Goal: Navigation & Orientation: Find specific page/section

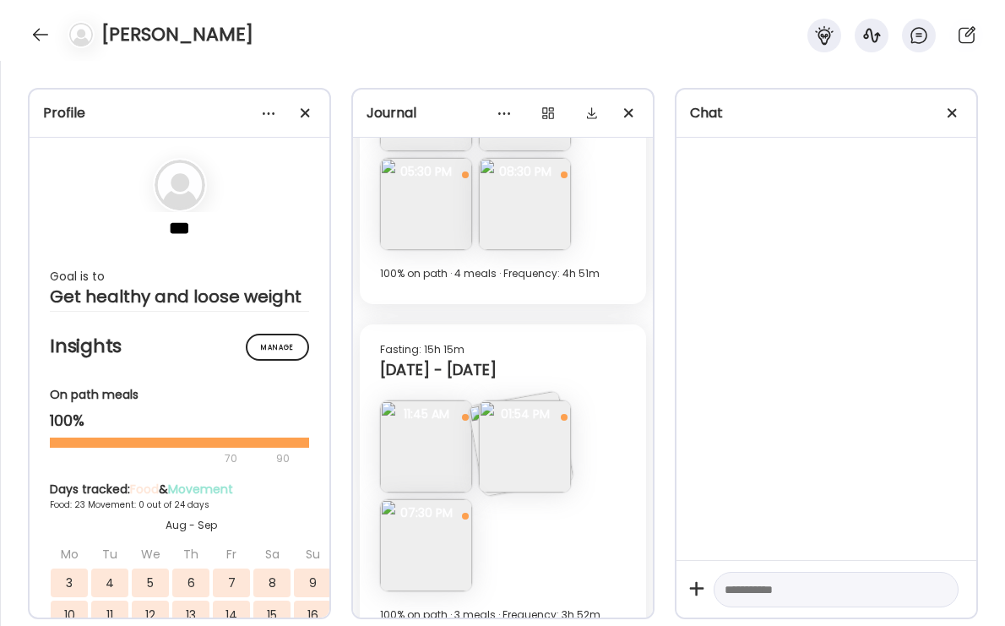
scroll to position [11634, 0]
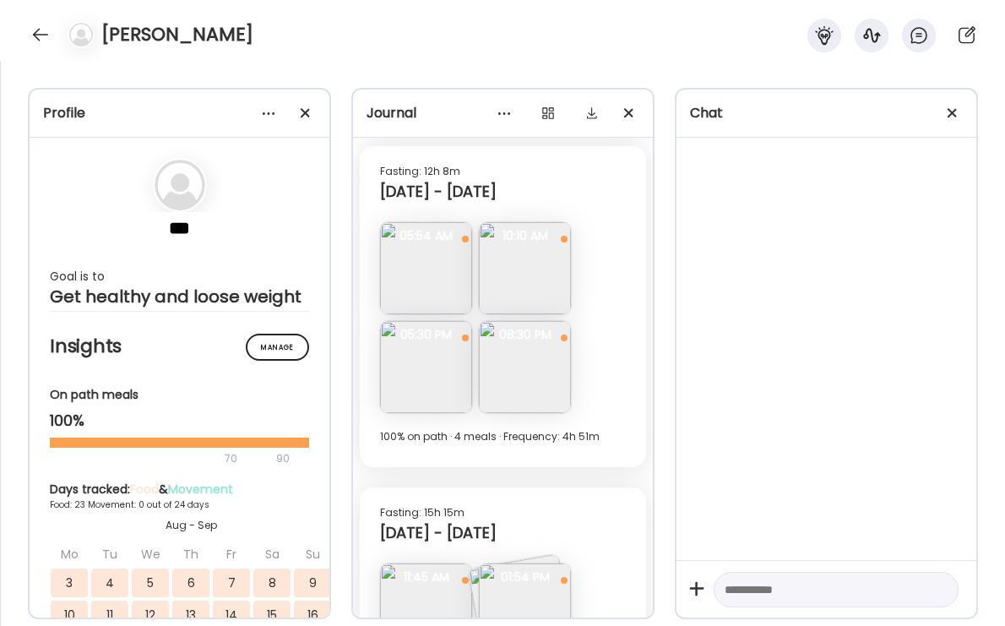
click at [481, 370] on img at bounding box center [525, 367] width 92 height 92
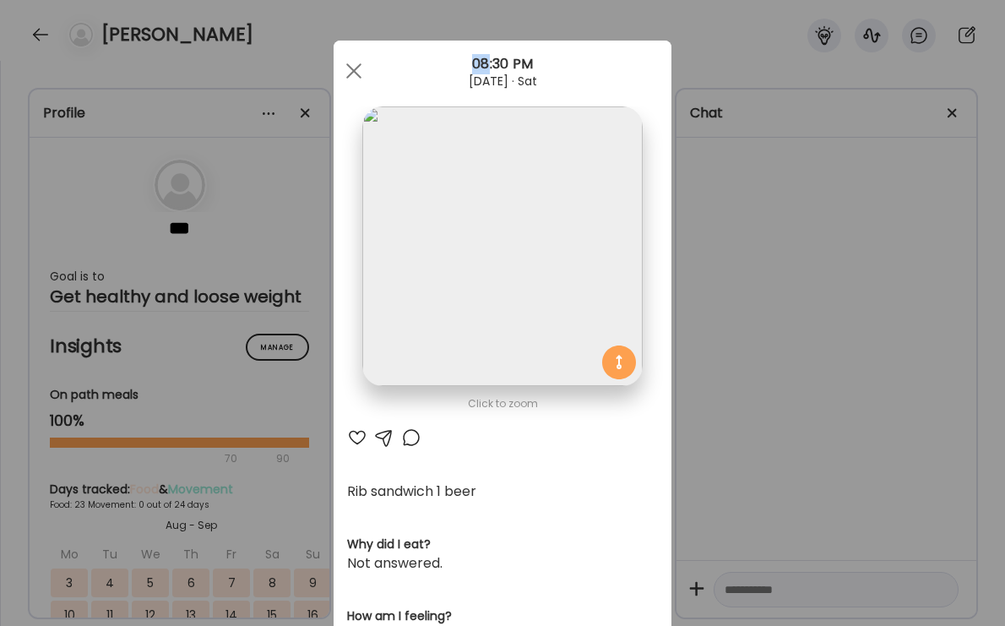
click at [749, 372] on div "Ate Coach Dashboard Wahoo! It’s official Take a moment to set up your Coach Pro…" at bounding box center [502, 313] width 1005 height 626
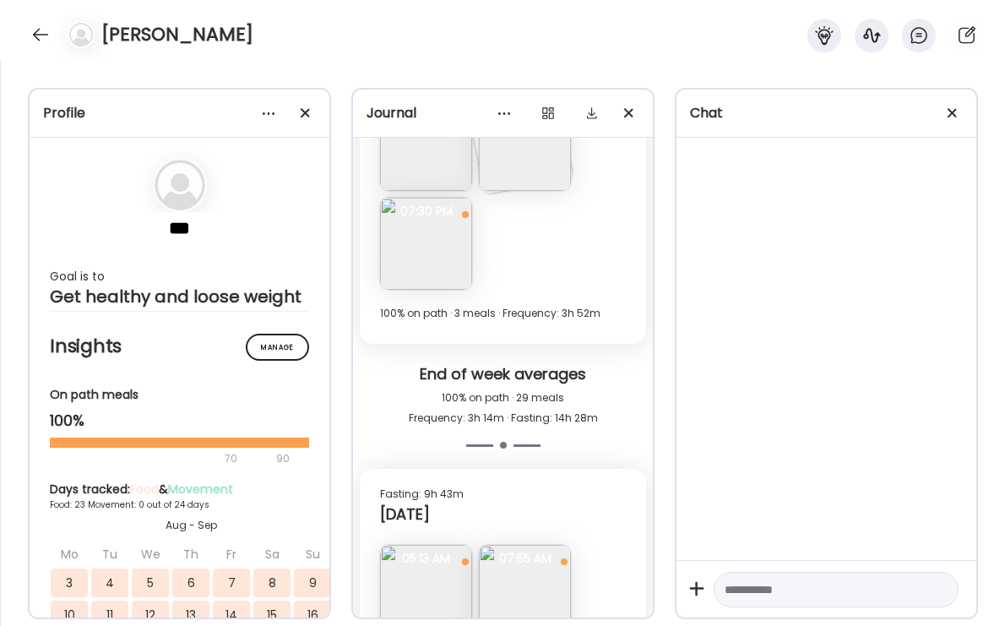
scroll to position [12106, 0]
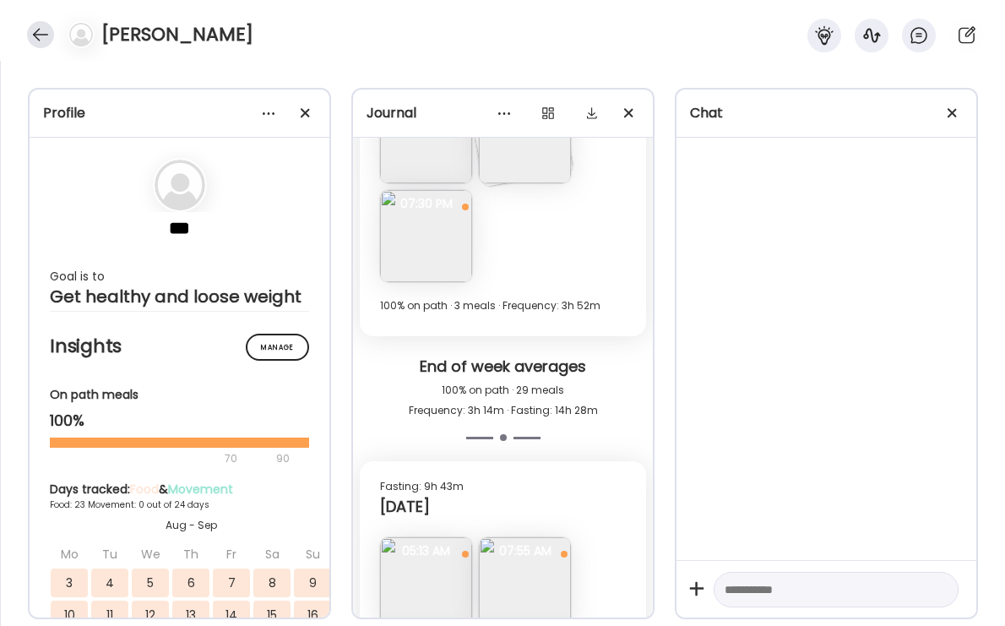
click at [44, 36] on div at bounding box center [40, 34] width 27 height 27
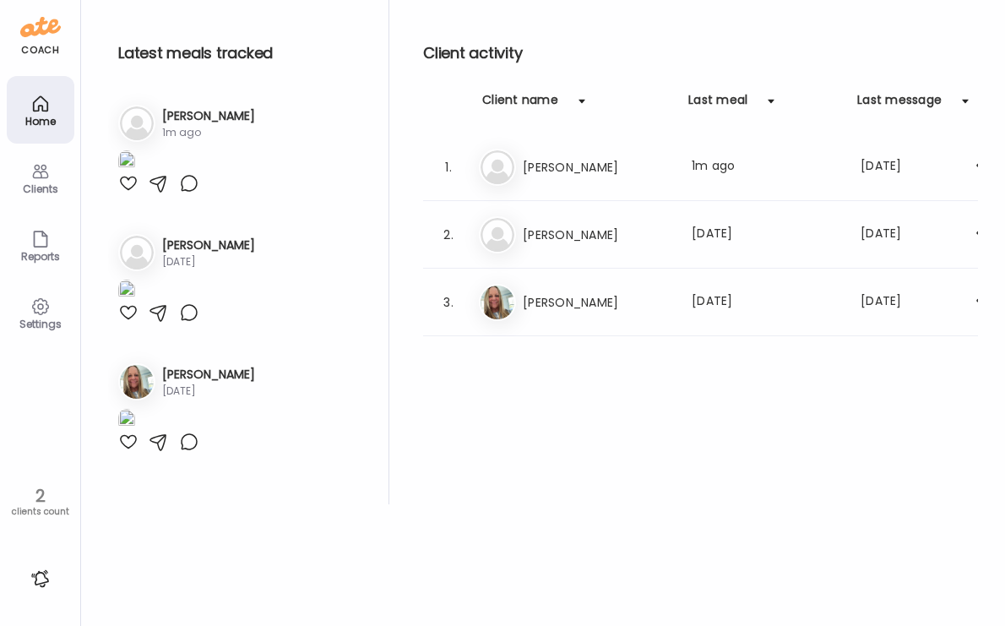
click at [44, 178] on icon at bounding box center [40, 171] width 20 height 20
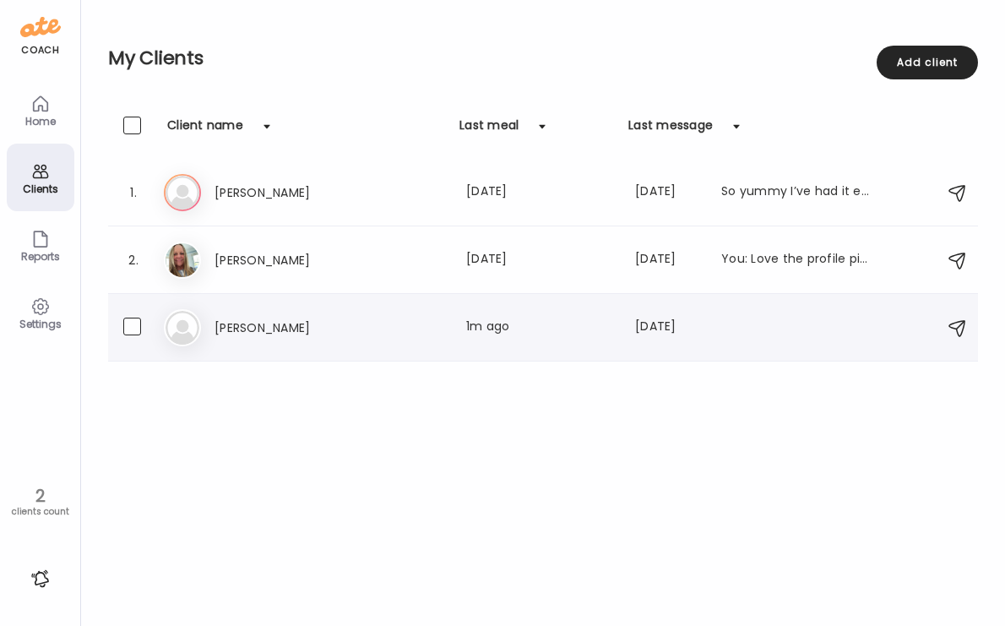
click at [318, 331] on h3 "[PERSON_NAME]" at bounding box center [289, 328] width 149 height 20
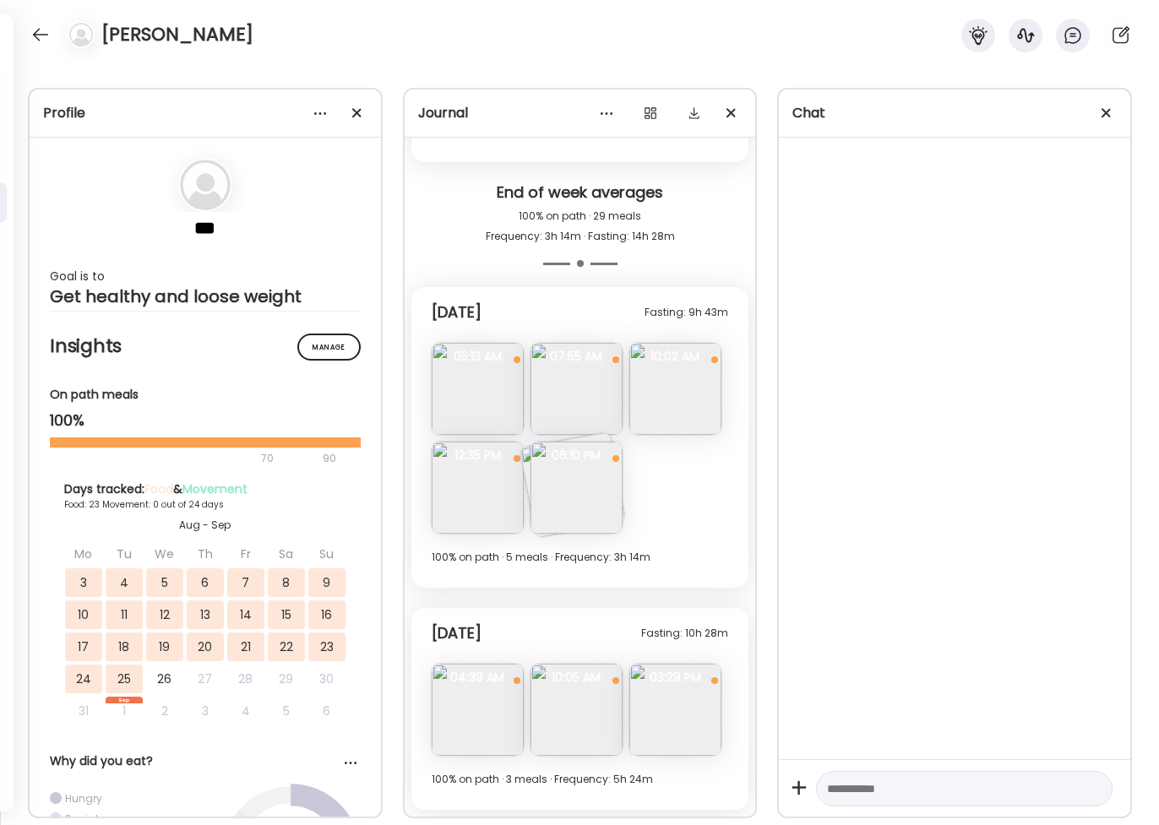
scroll to position [10471, 0]
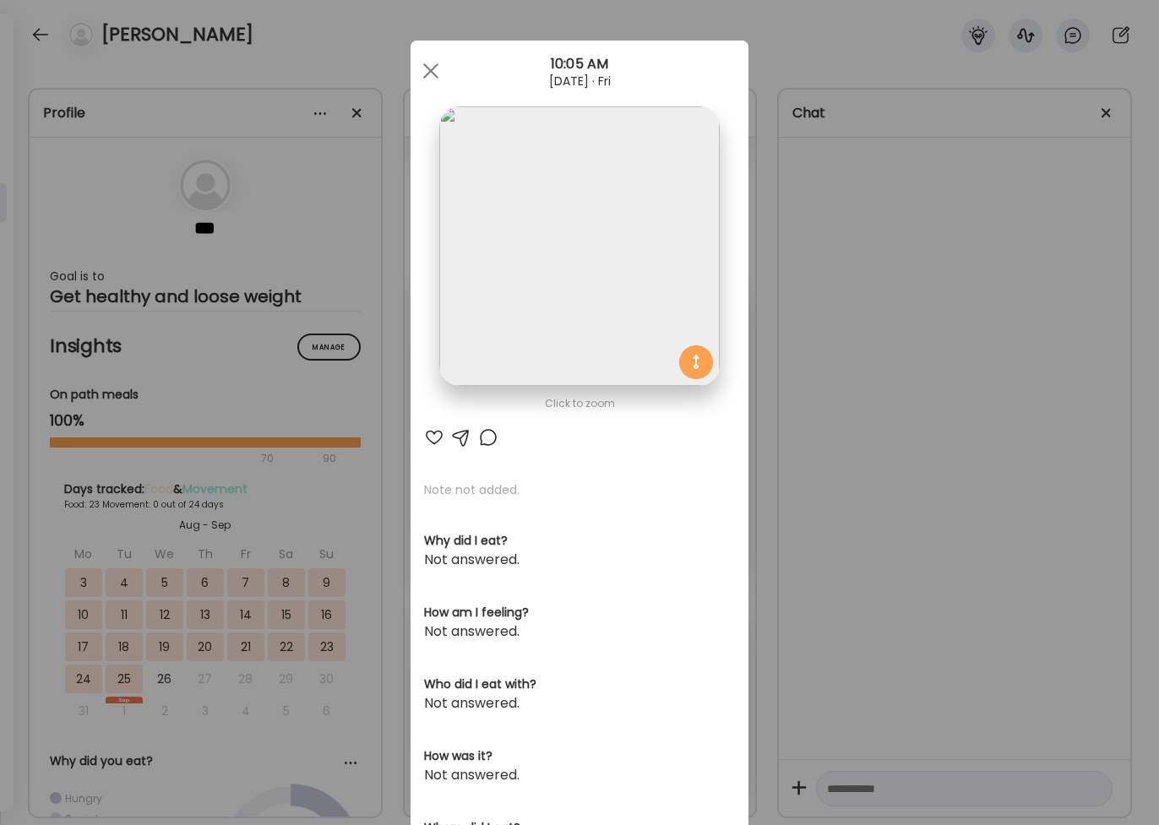
click at [930, 325] on div "Ate Coach Dashboard Wahoo! It’s official Take a moment to set up your Coach Pro…" at bounding box center [579, 412] width 1159 height 825
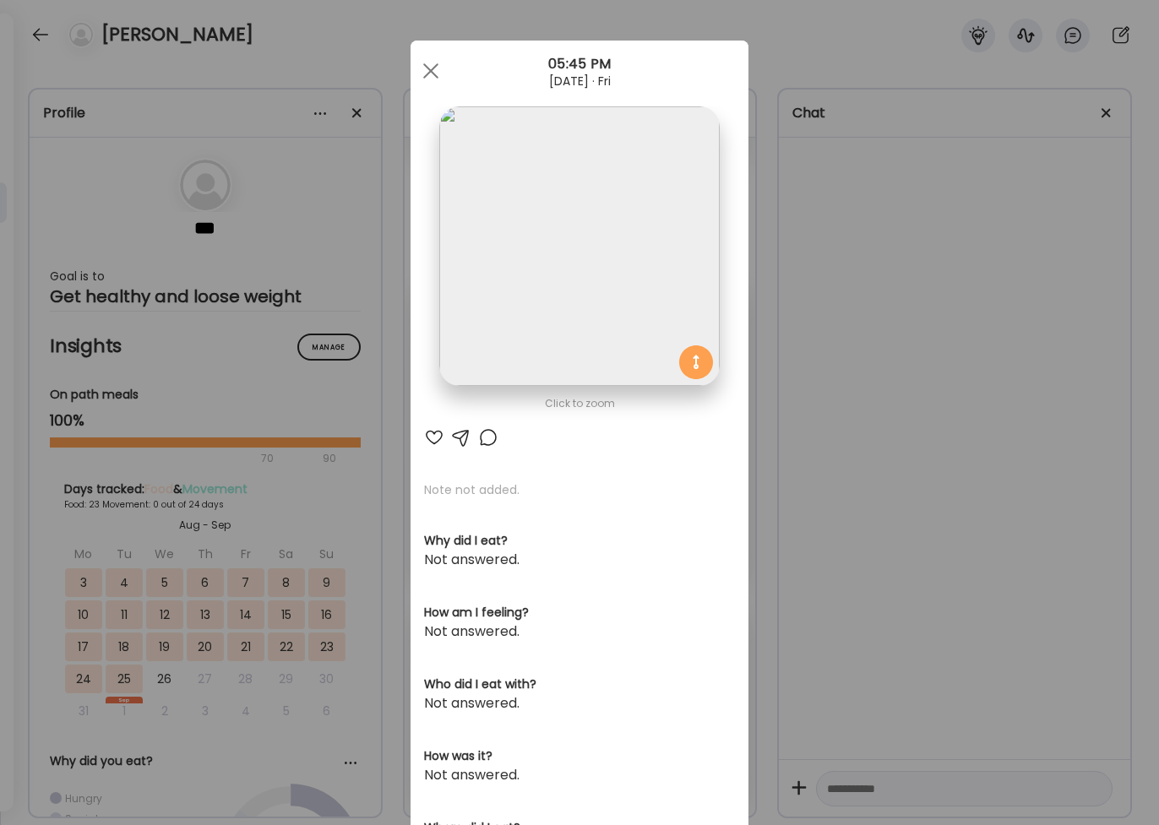
click at [944, 296] on div "Ate Coach Dashboard Wahoo! It’s official Take a moment to set up your Coach Pro…" at bounding box center [579, 412] width 1159 height 825
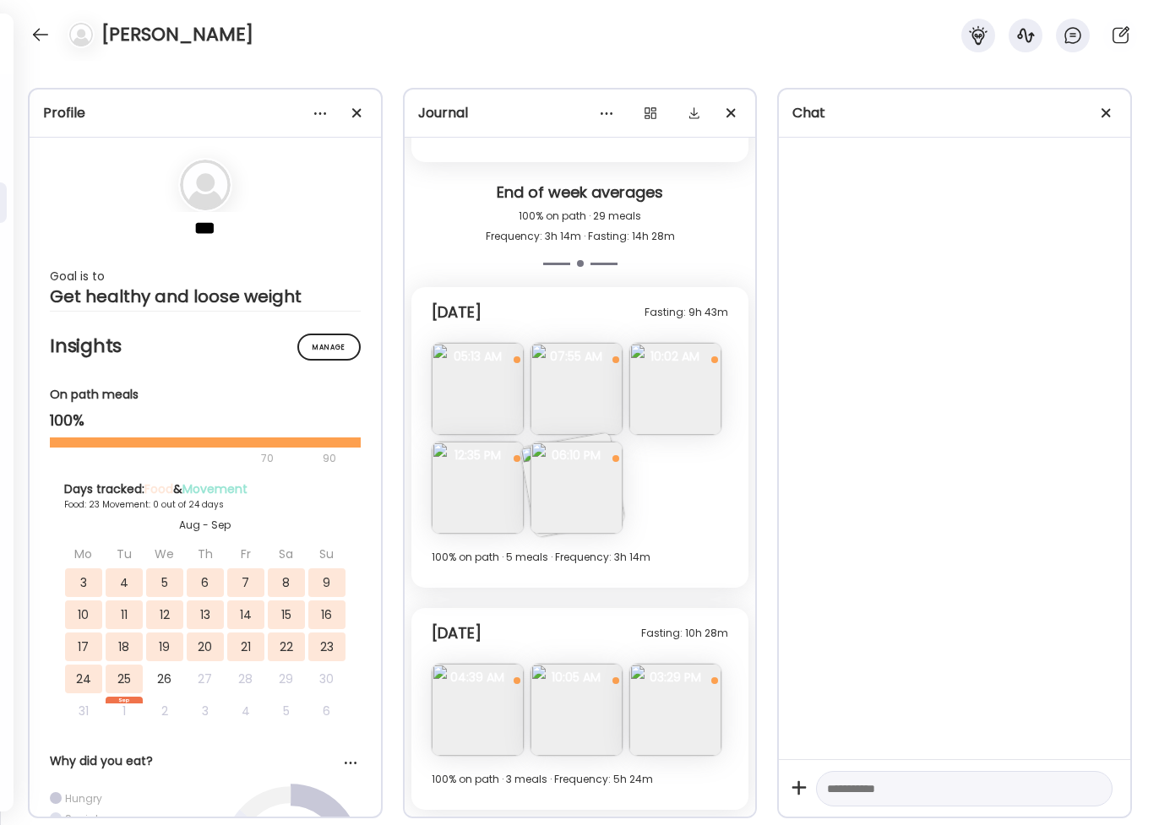
scroll to position [11198, 0]
click at [556, 108] on img at bounding box center [576, 62] width 92 height 92
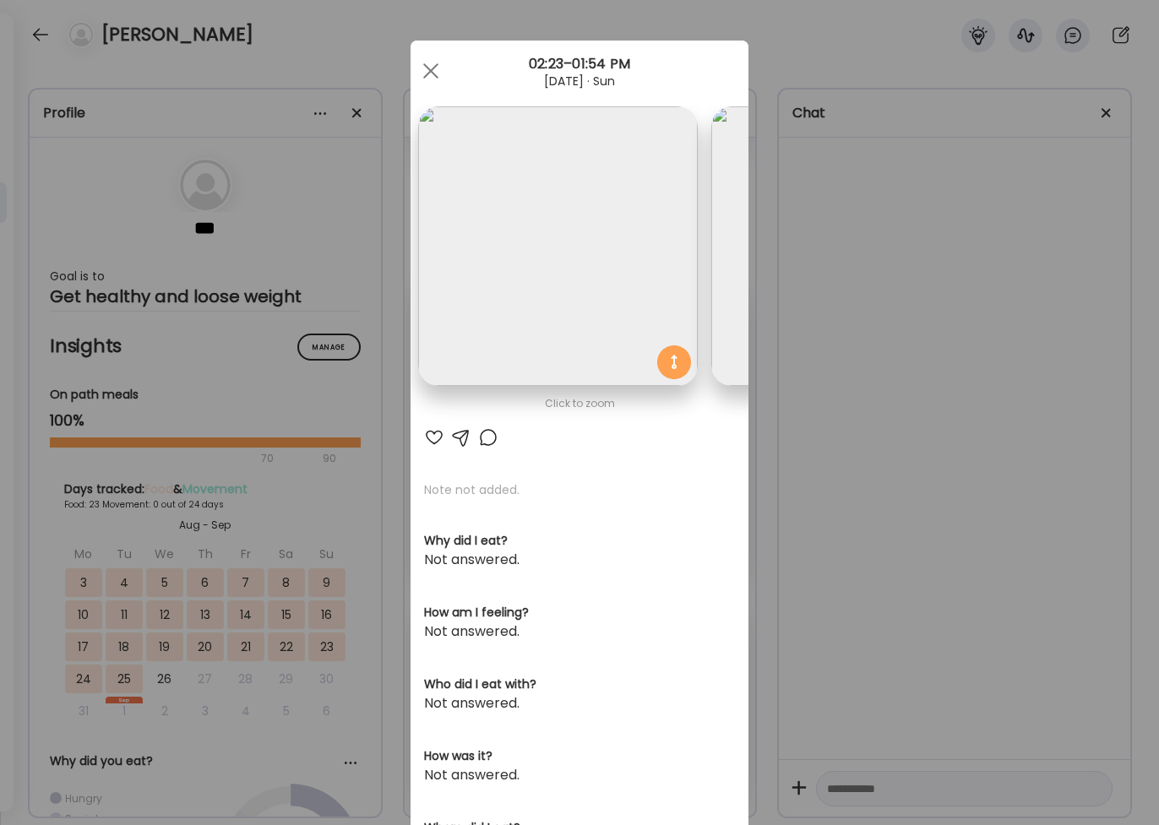
scroll to position [0, 0]
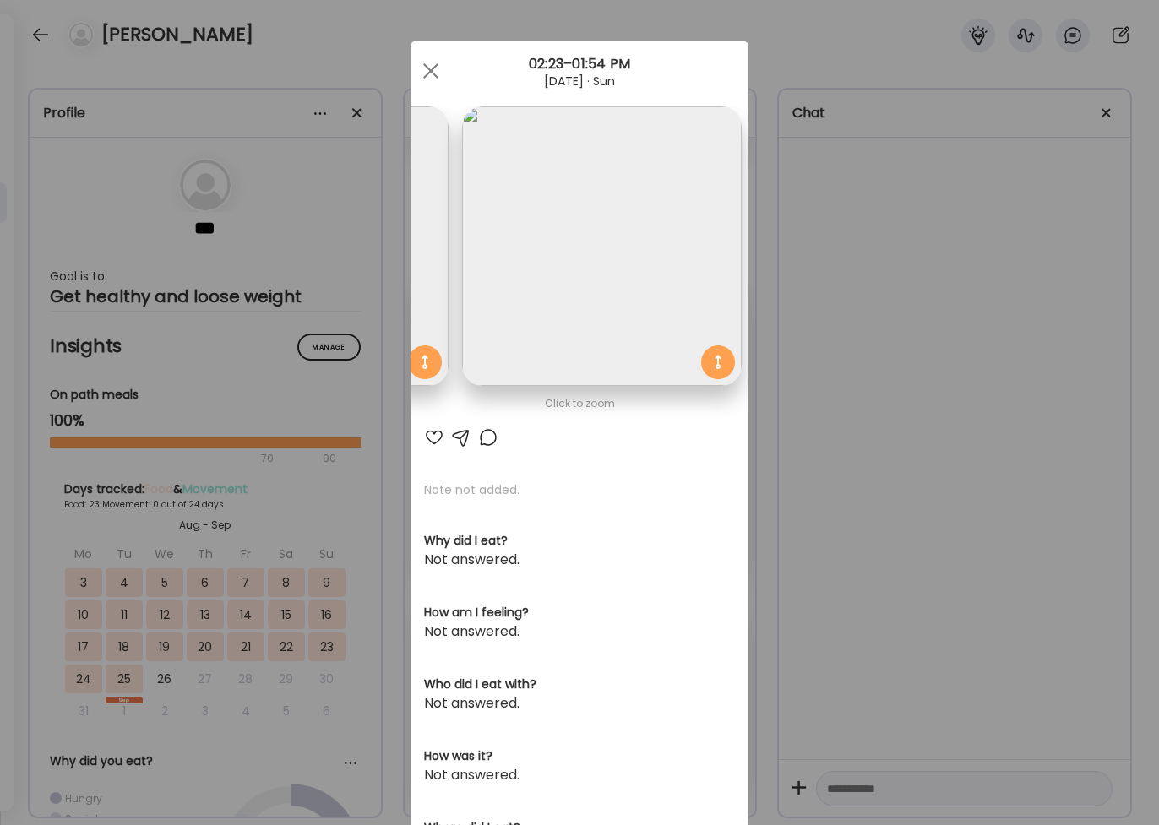
click at [906, 307] on div "Ate Coach Dashboard Wahoo! It’s official Take a moment to set up your Coach Pro…" at bounding box center [579, 412] width 1159 height 825
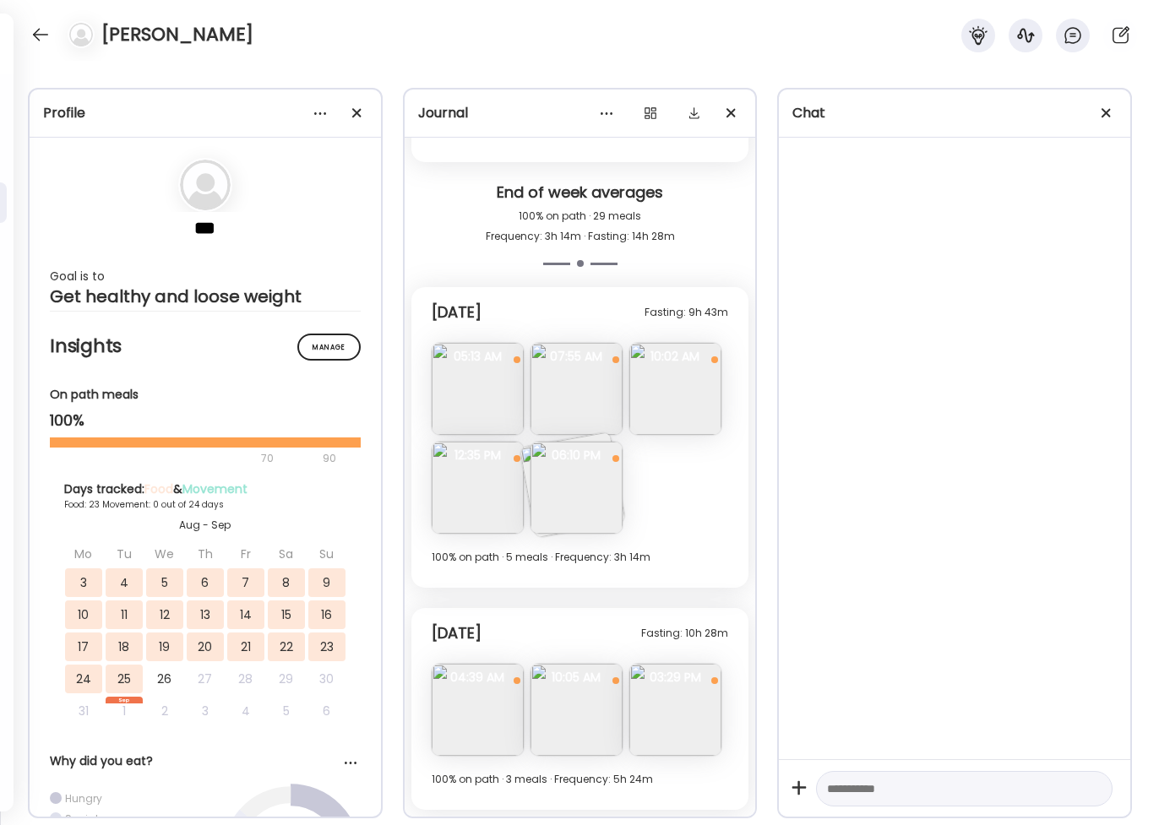
click at [563, 108] on img at bounding box center [576, 62] width 92 height 92
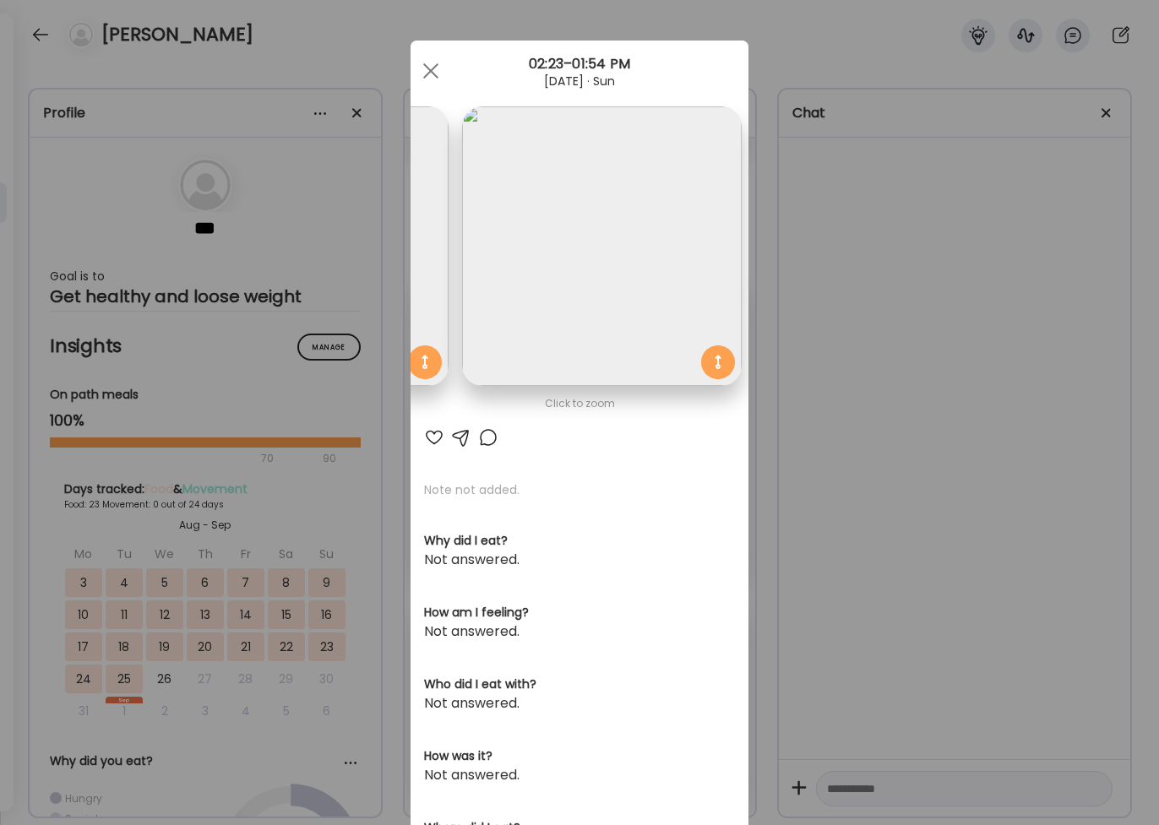
click at [559, 258] on img at bounding box center [602, 246] width 280 height 280
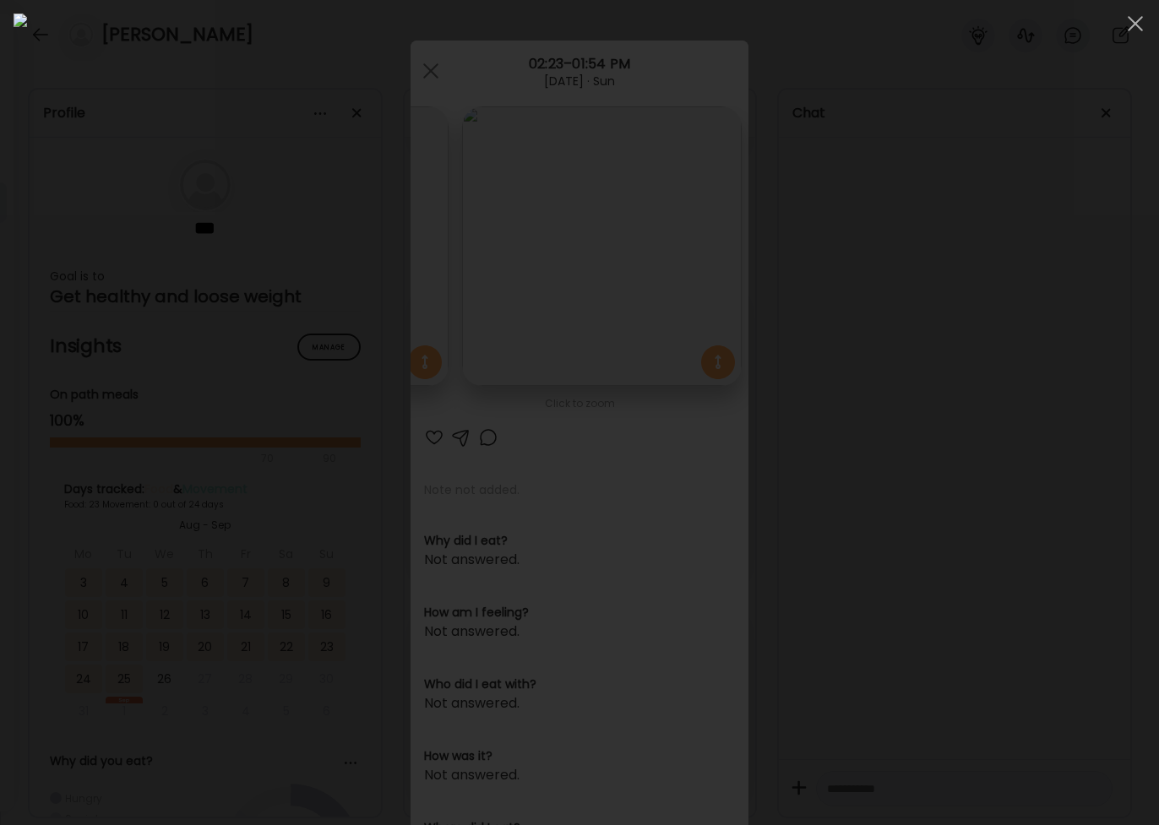
click at [1004, 421] on div at bounding box center [580, 413] width 1132 height 798
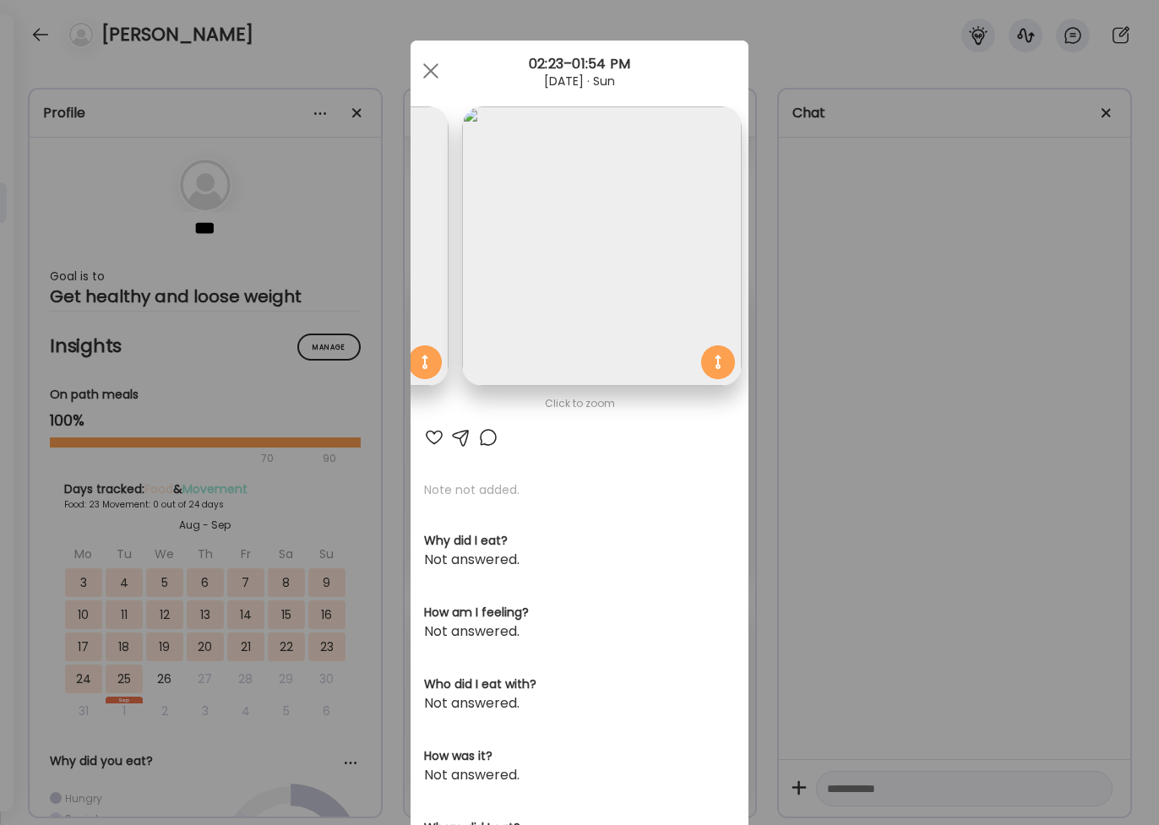
click at [764, 428] on div "Ate Coach Dashboard Wahoo! It’s official Take a moment to set up your Coach Pro…" at bounding box center [579, 412] width 1159 height 825
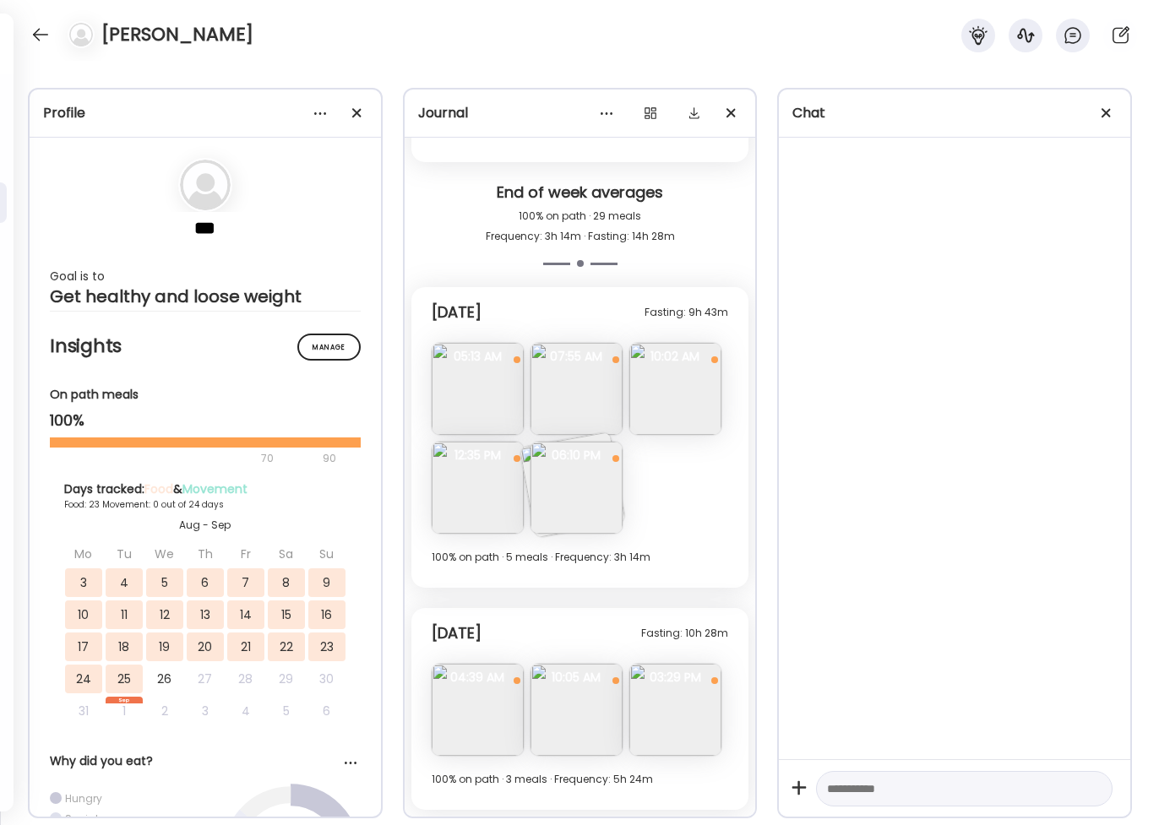
click at [629, 108] on img at bounding box center [675, 62] width 92 height 92
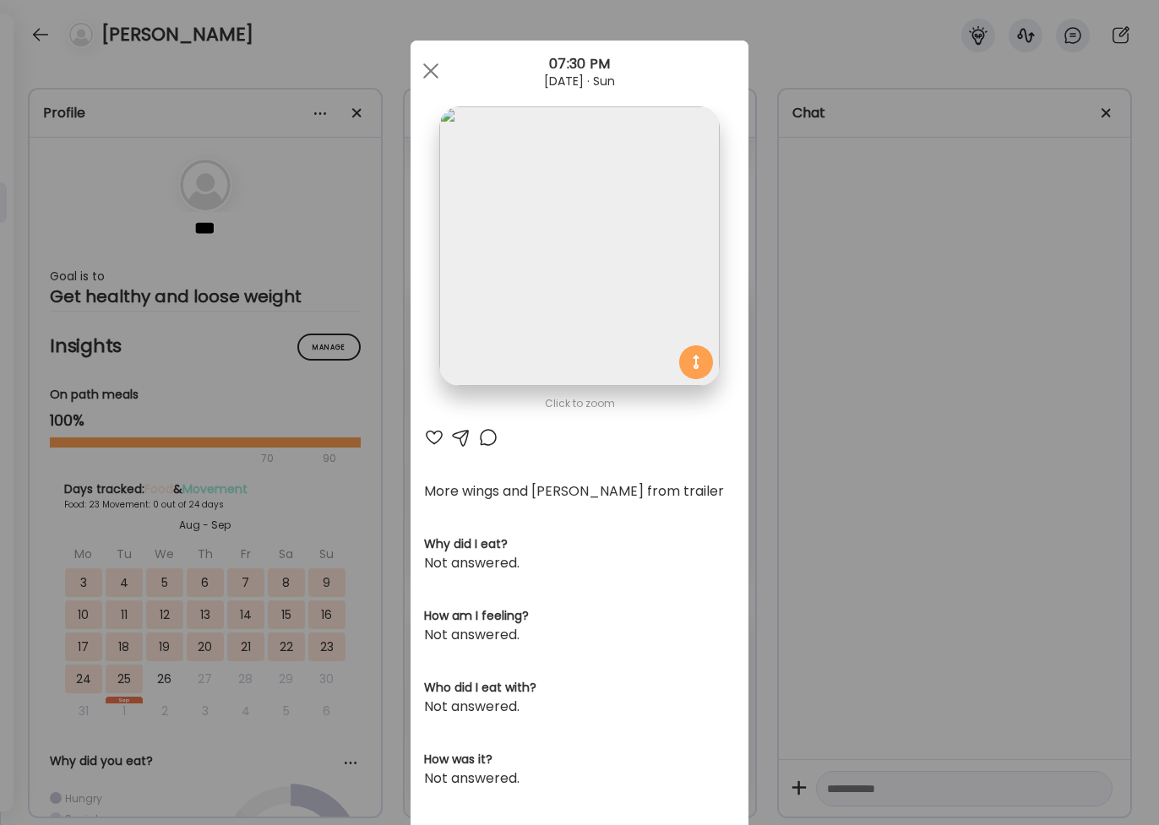
click at [813, 462] on div "Ate Coach Dashboard Wahoo! It’s official Take a moment to set up your Coach Pro…" at bounding box center [579, 412] width 1159 height 825
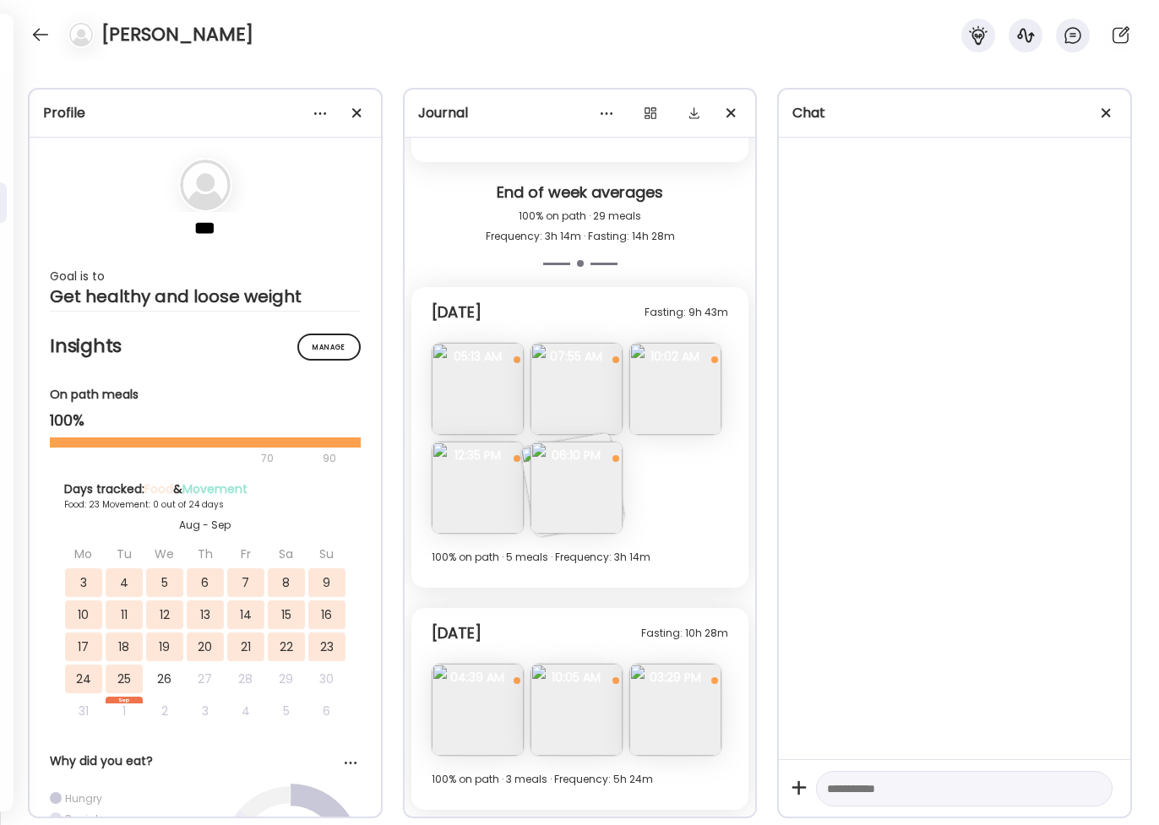
scroll to position [11670, 0]
click at [530, 508] on img at bounding box center [576, 488] width 92 height 92
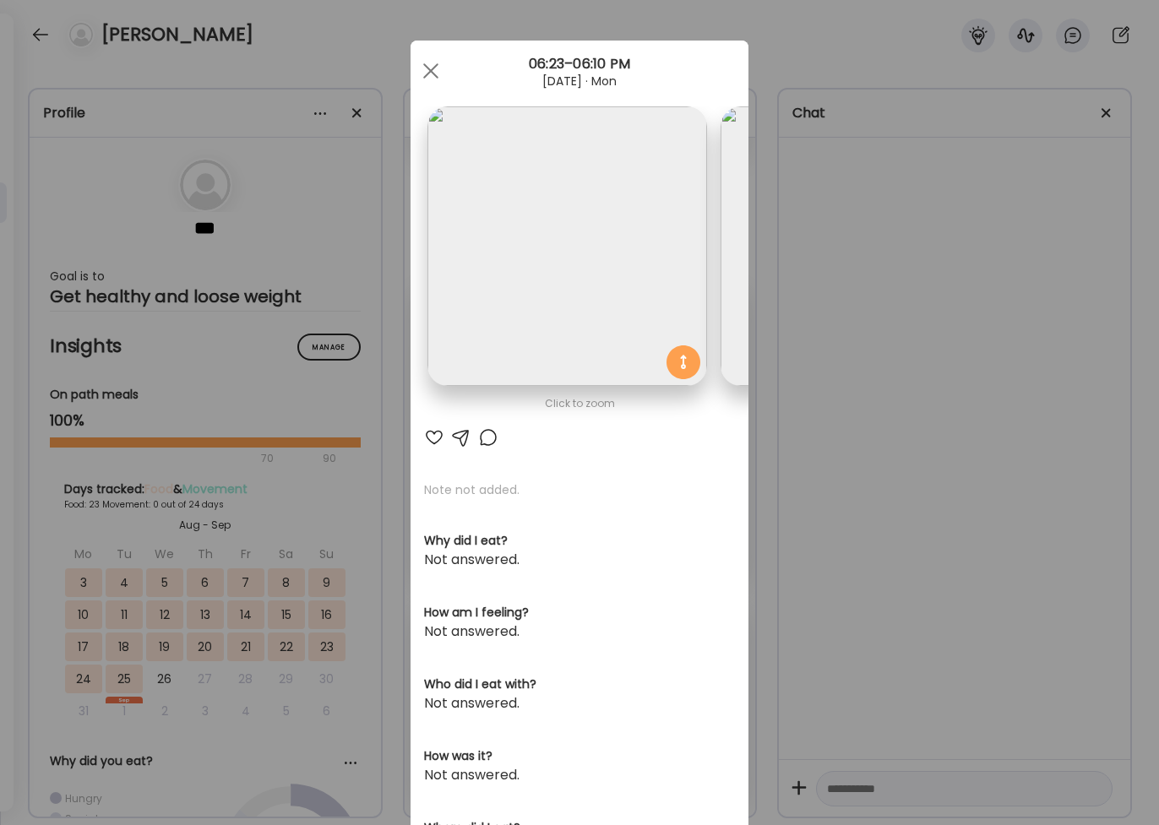
scroll to position [0, 0]
click at [954, 368] on div "Ate Coach Dashboard Wahoo! It’s official Take a moment to set up your Coach Pro…" at bounding box center [579, 412] width 1159 height 825
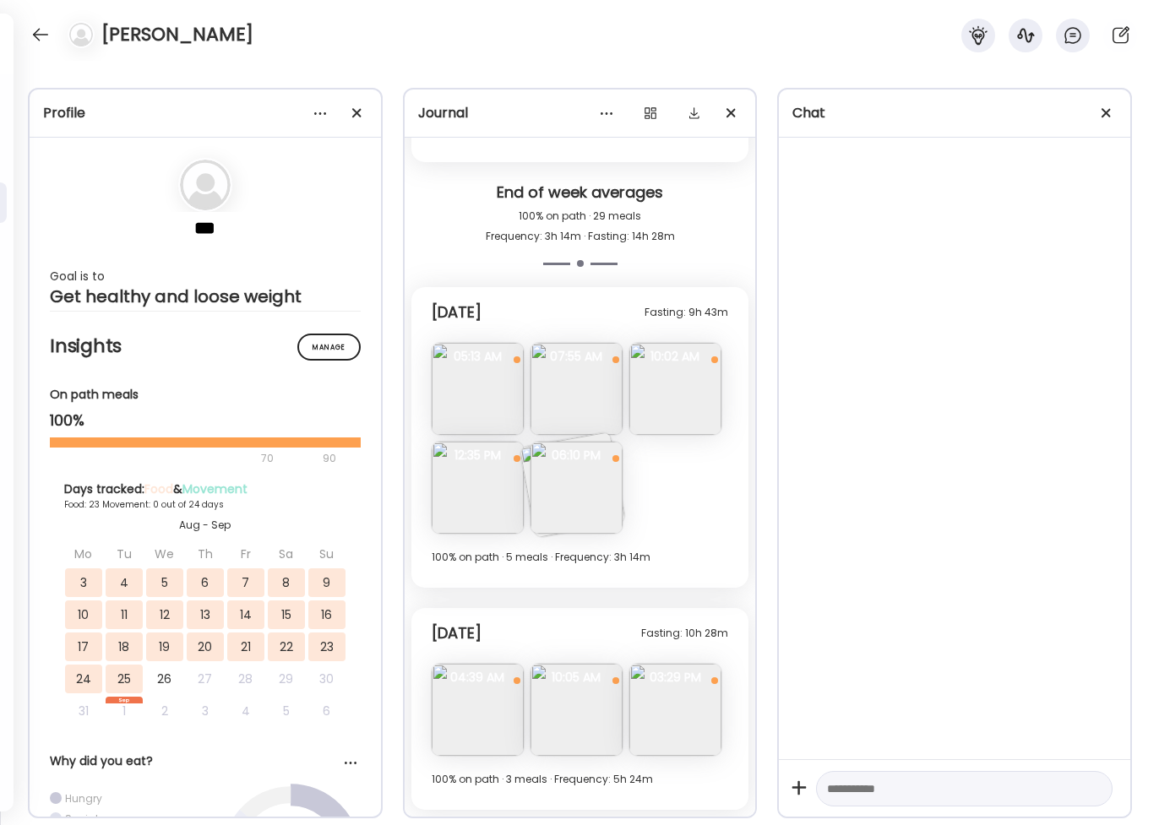
scroll to position [11788, 0]
click at [629, 625] on img at bounding box center [675, 710] width 92 height 92
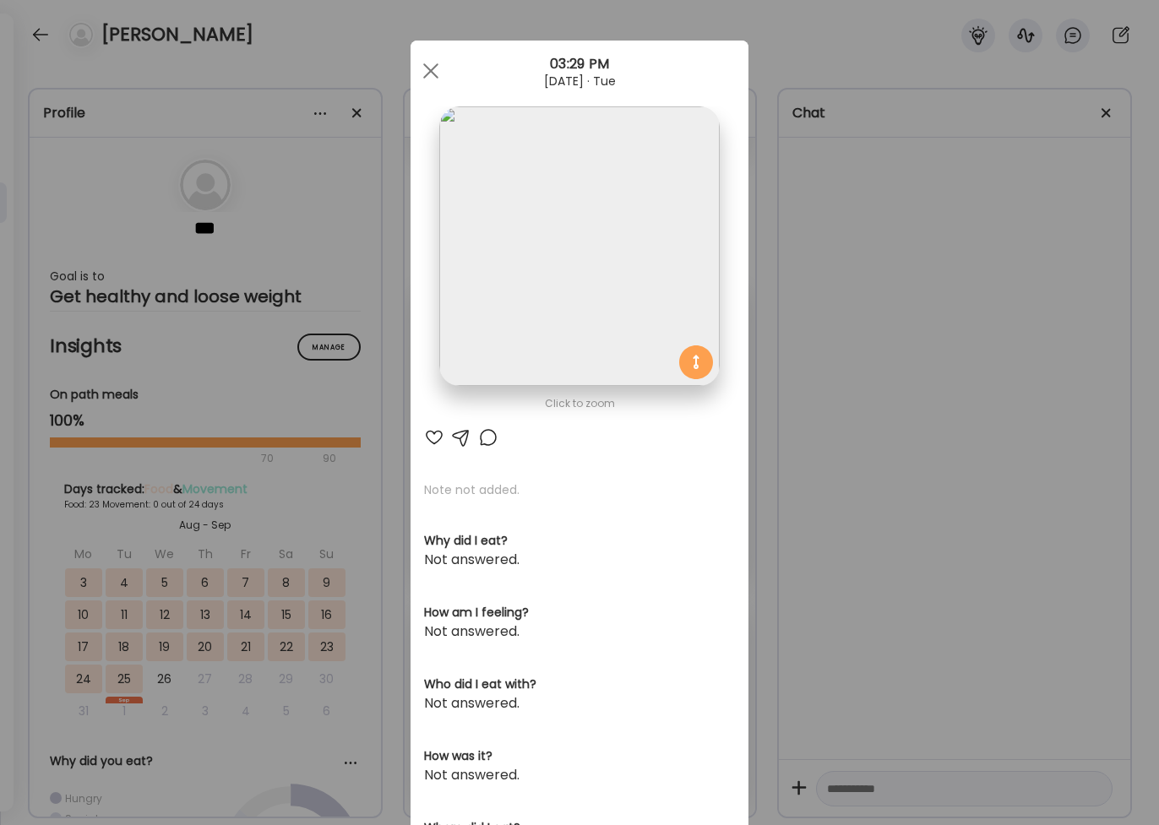
click at [841, 352] on div "Ate Coach Dashboard Wahoo! It’s official Take a moment to set up your Coach Pro…" at bounding box center [579, 412] width 1159 height 825
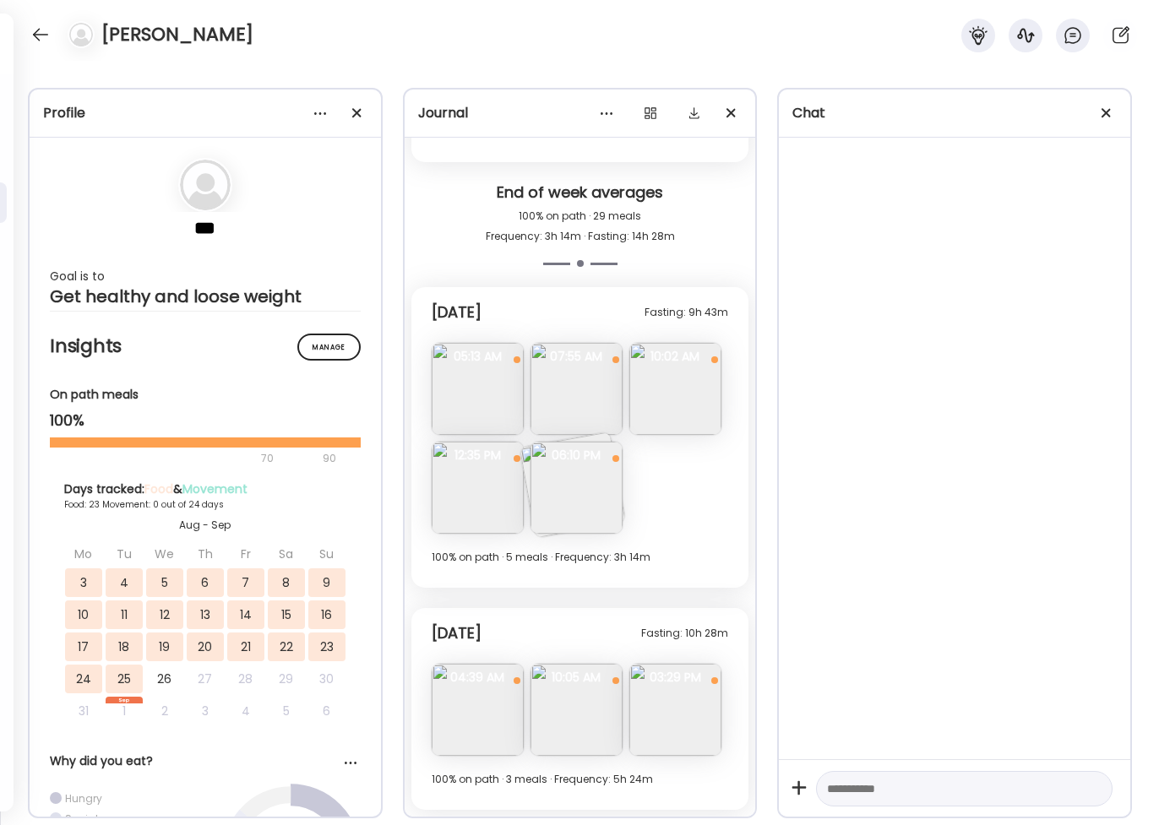
click at [629, 625] on img at bounding box center [675, 710] width 92 height 92
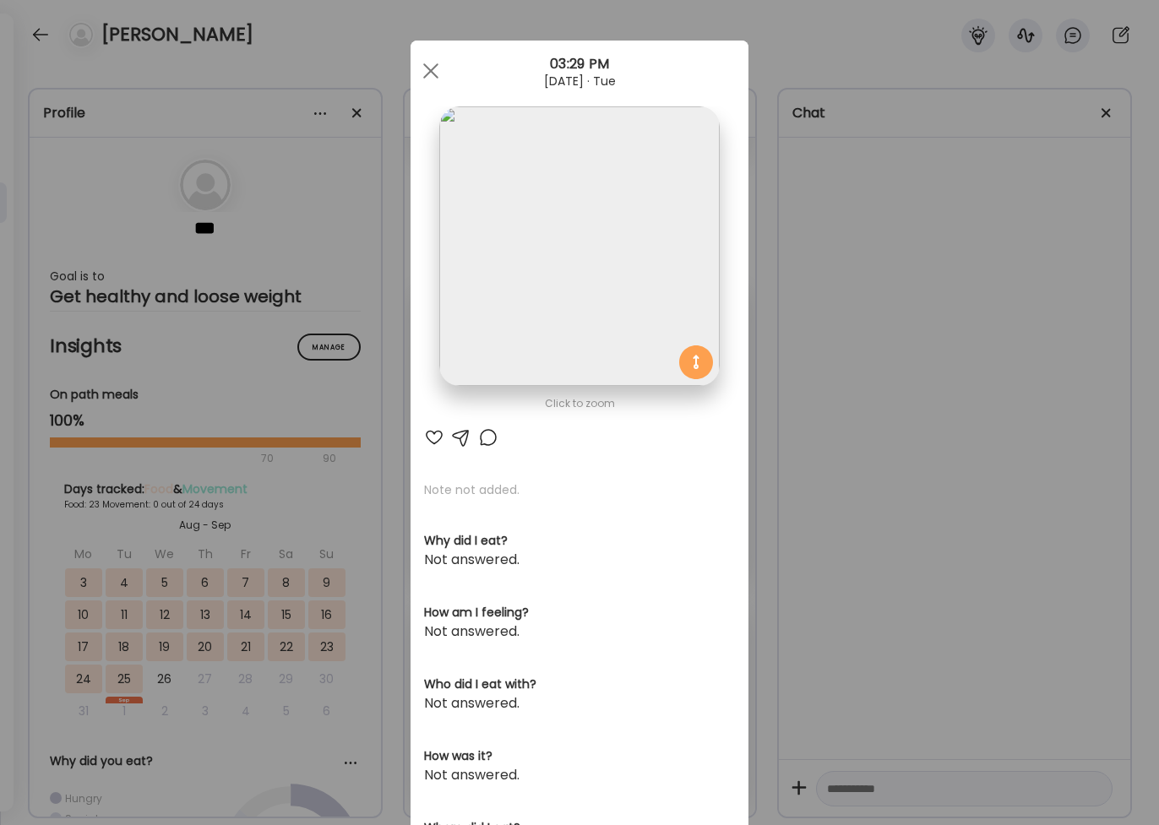
click at [614, 208] on img at bounding box center [579, 246] width 280 height 280
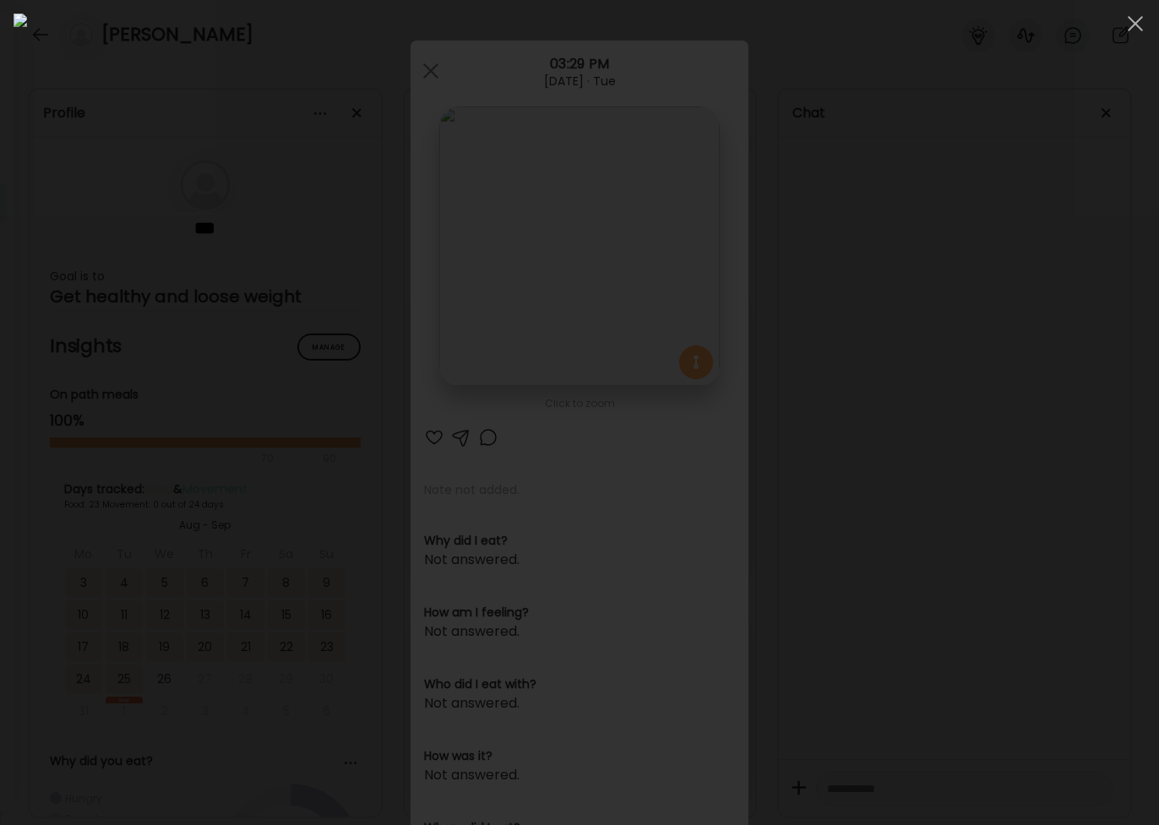
click at [1004, 469] on div at bounding box center [580, 413] width 1132 height 798
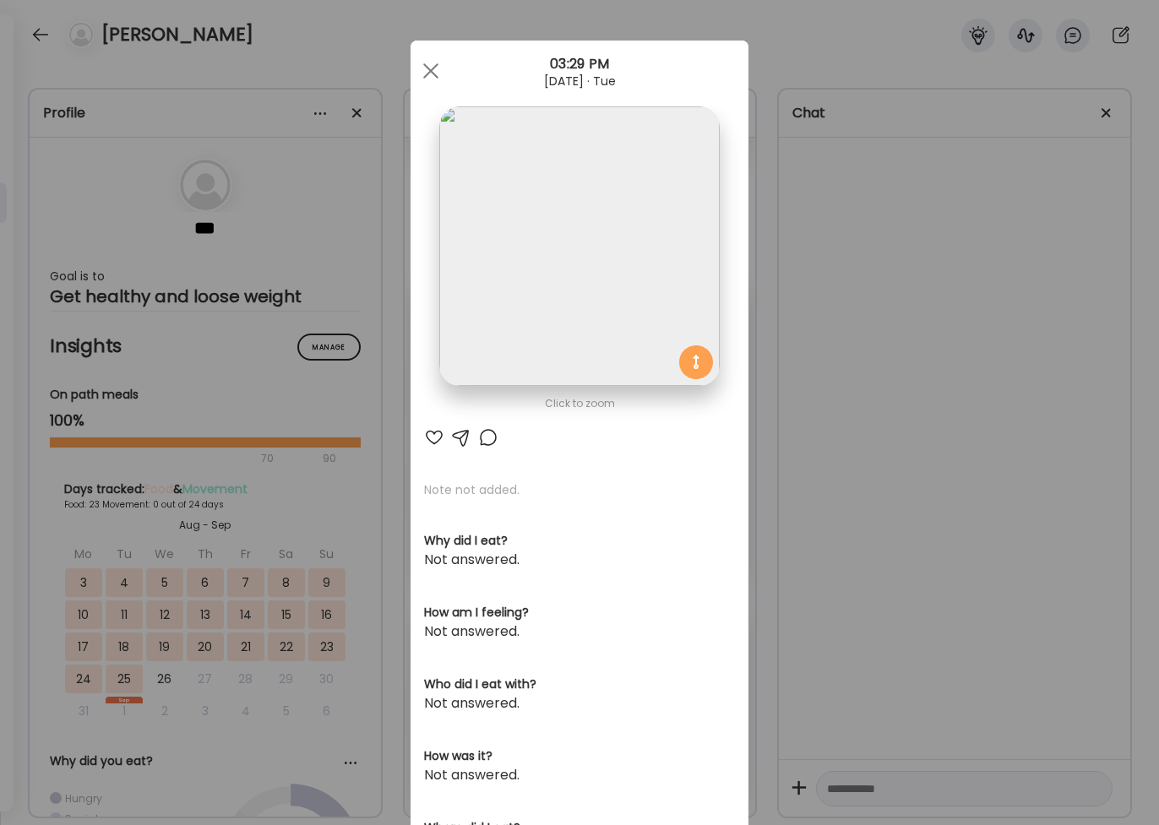
click at [1004, 469] on div "Ate Coach Dashboard Wahoo! It’s official Take a moment to set up your Coach Pro…" at bounding box center [579, 412] width 1159 height 825
